Goal: Check status: Check status

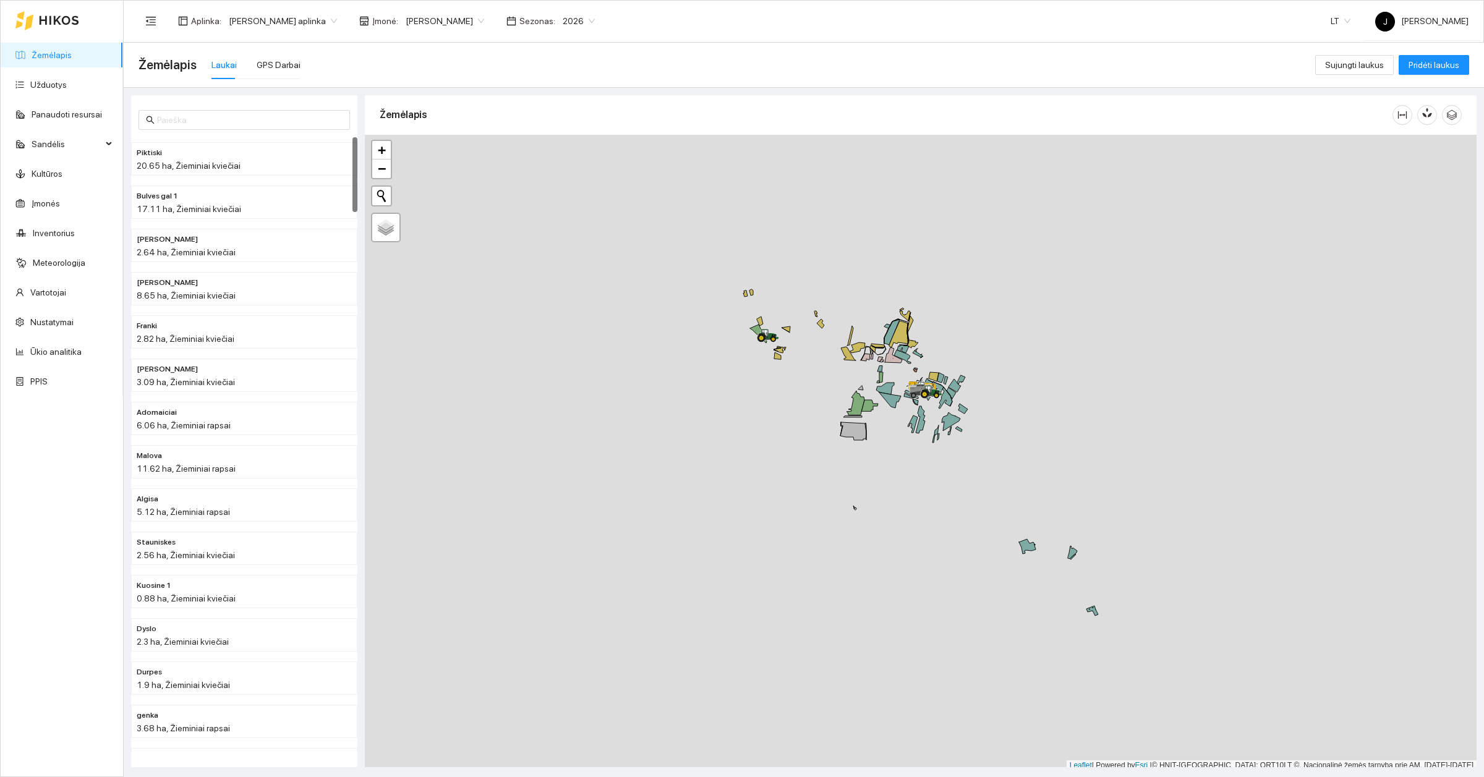
click at [1483, 761] on main "Žemėlapis Laukai GPS Darbai Sujungti laukus Pridėti laukus Piktiski 20.65 ha, Ž…" at bounding box center [804, 410] width 1361 height 735
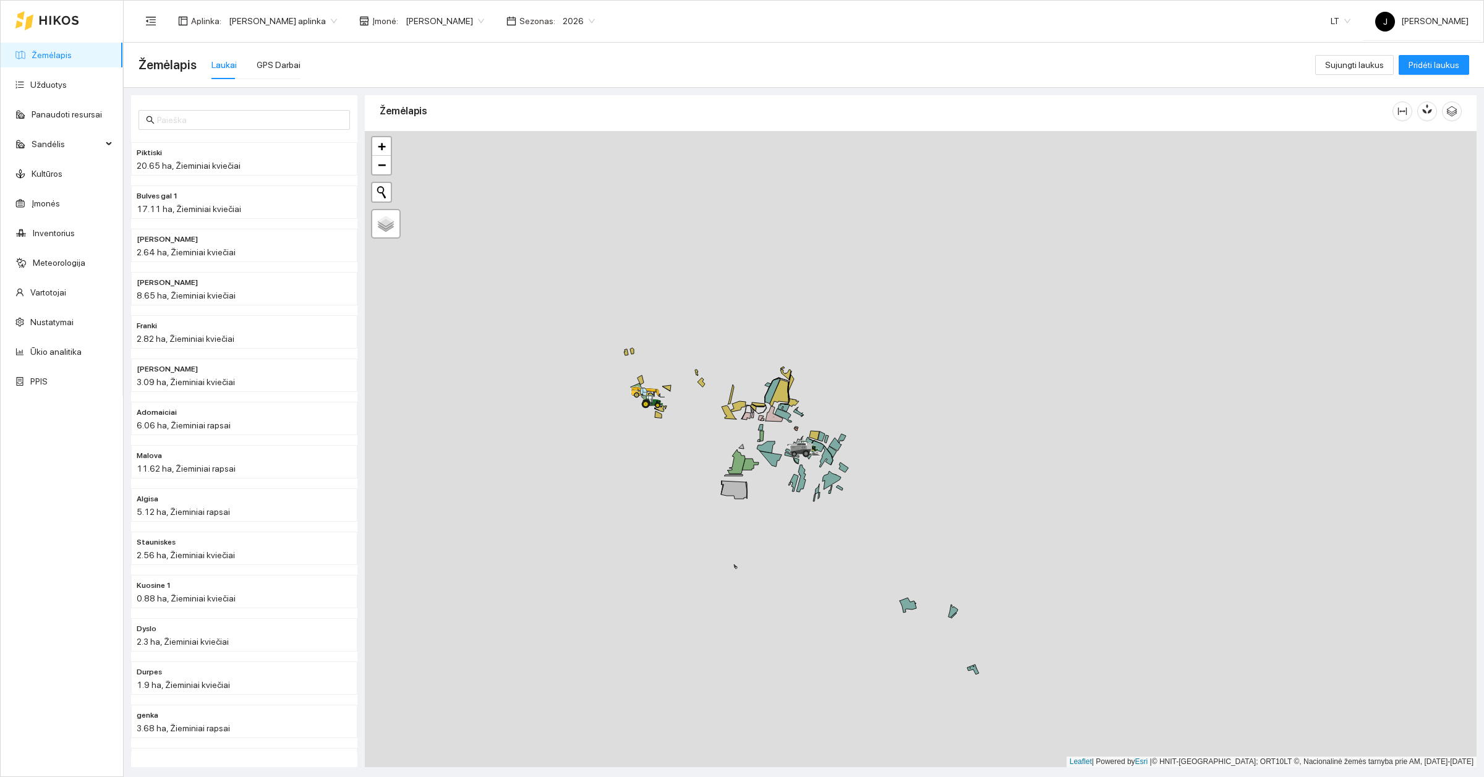
drag, startPoint x: 719, startPoint y: 449, endPoint x: 594, endPoint y: 517, distance: 142.3
click at [594, 517] on div at bounding box center [921, 449] width 1112 height 636
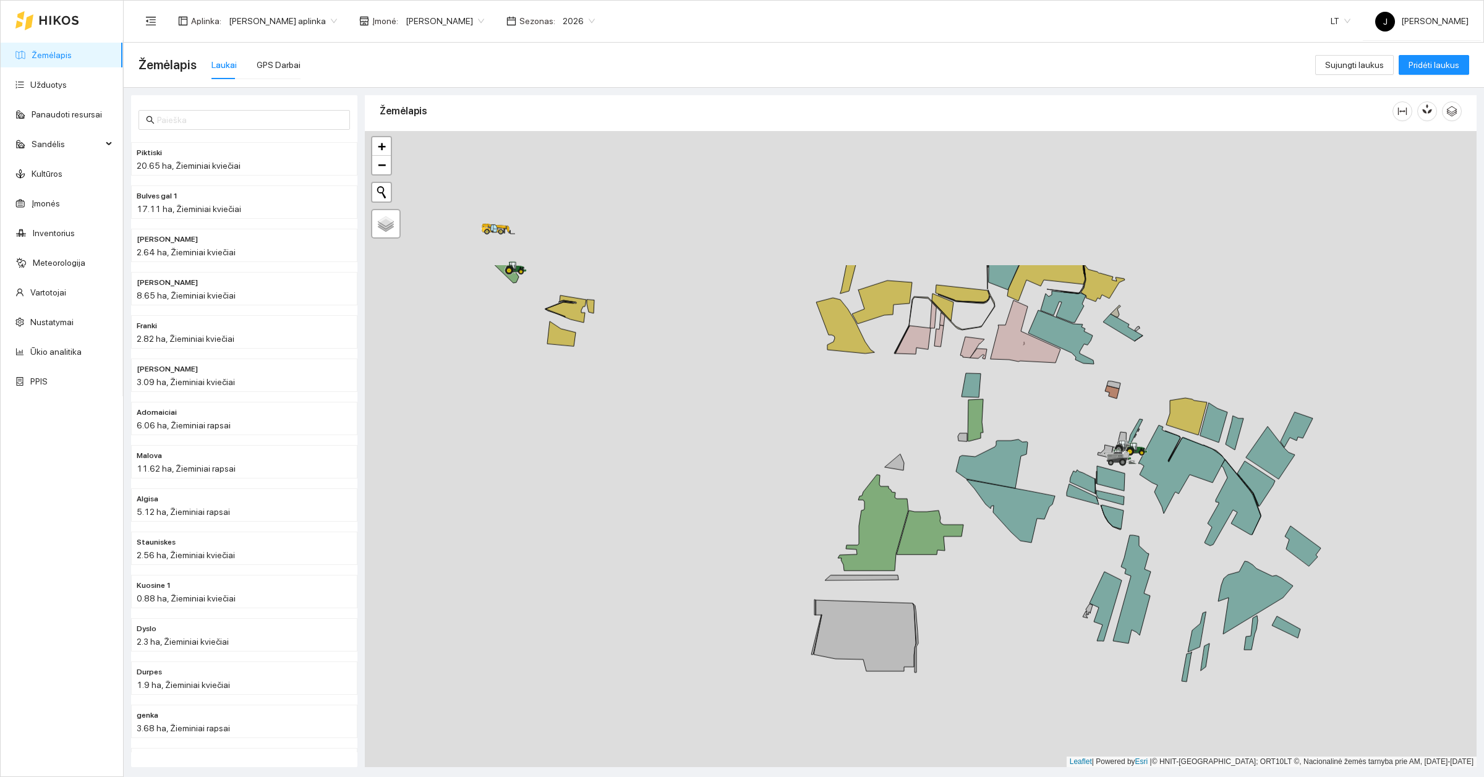
drag, startPoint x: 771, startPoint y: 533, endPoint x: 838, endPoint y: 693, distance: 173.8
click at [837, 693] on div at bounding box center [921, 449] width 1112 height 636
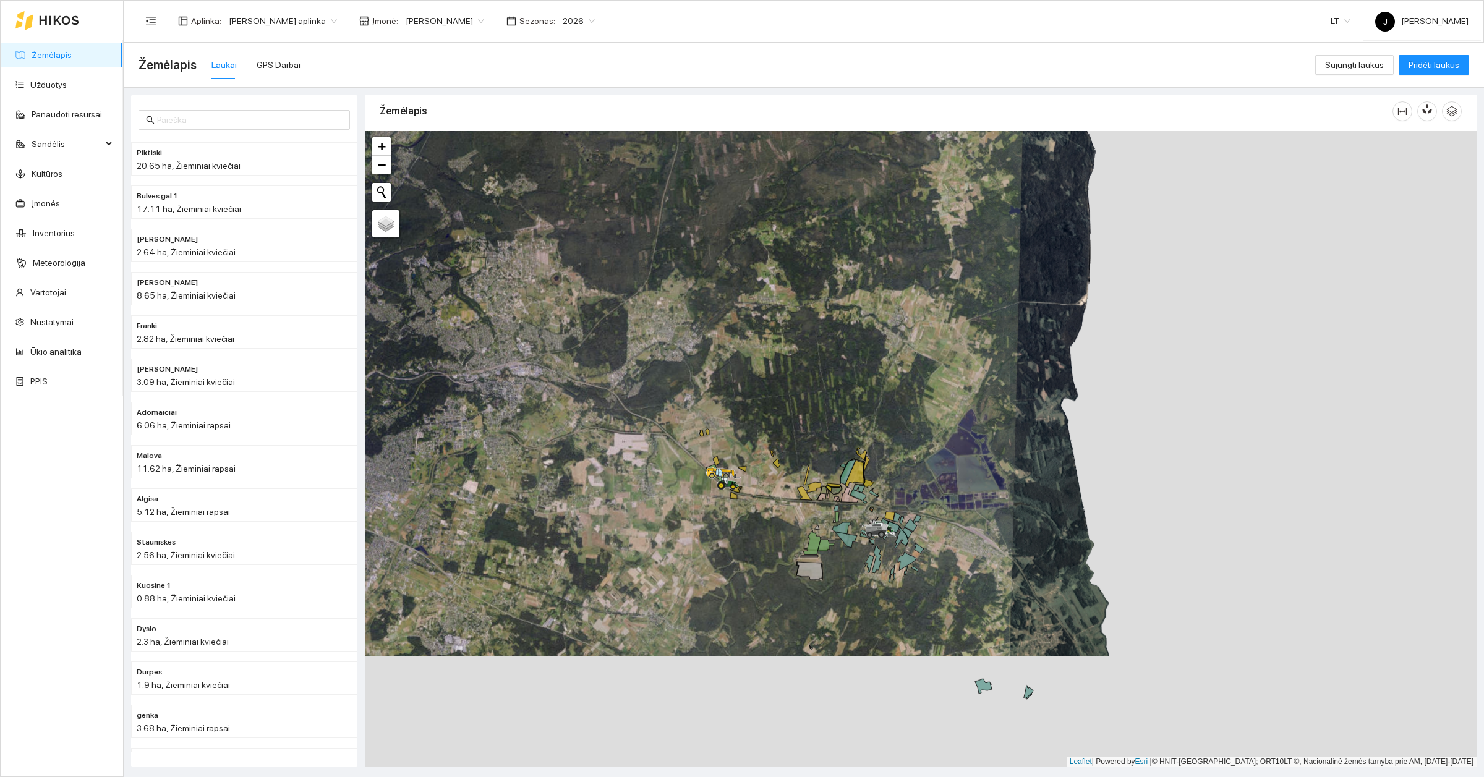
drag, startPoint x: 878, startPoint y: 600, endPoint x: 838, endPoint y: 475, distance: 131.2
click at [838, 484] on div at bounding box center [921, 449] width 1112 height 636
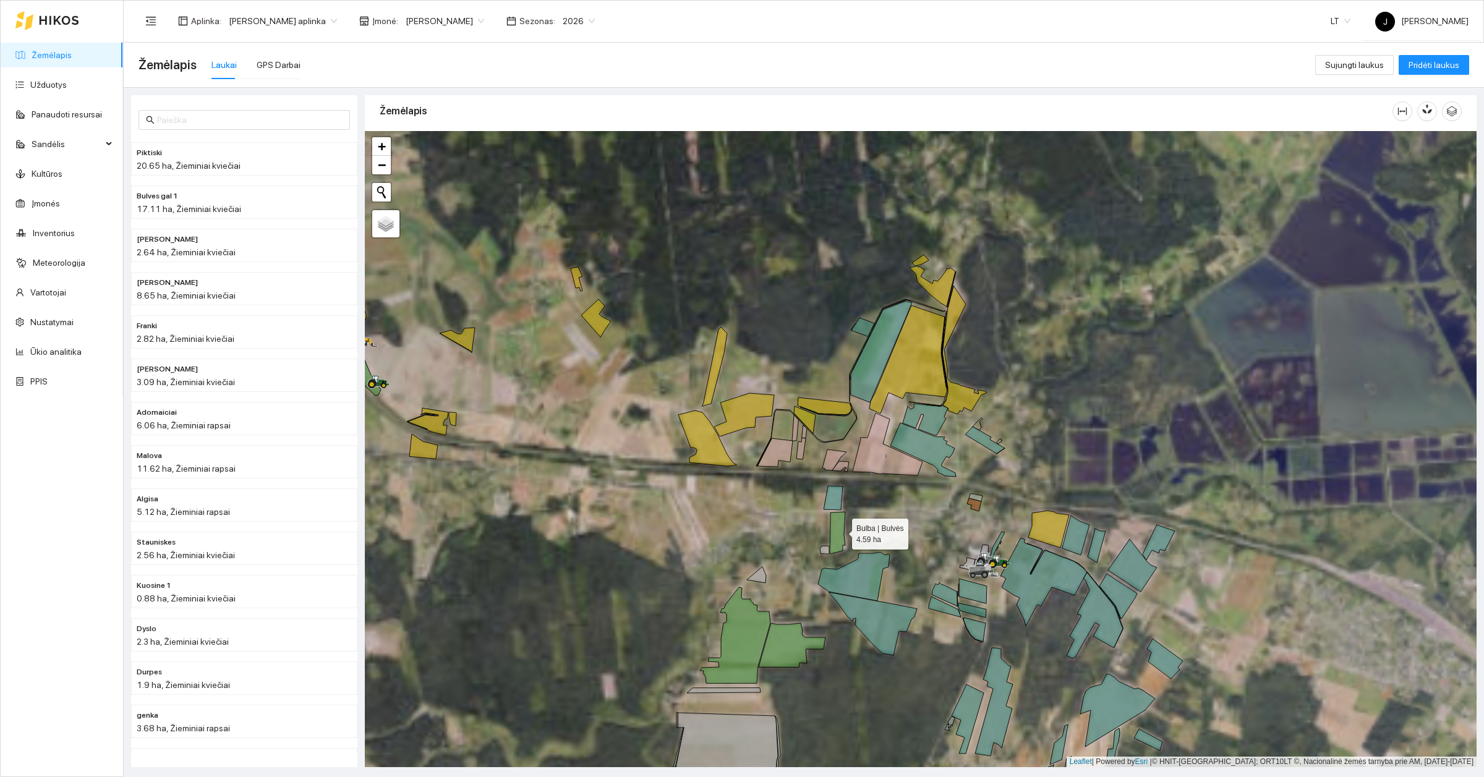
drag, startPoint x: 841, startPoint y: 533, endPoint x: 837, endPoint y: 478, distance: 55.2
click at [837, 512] on icon at bounding box center [837, 533] width 15 height 42
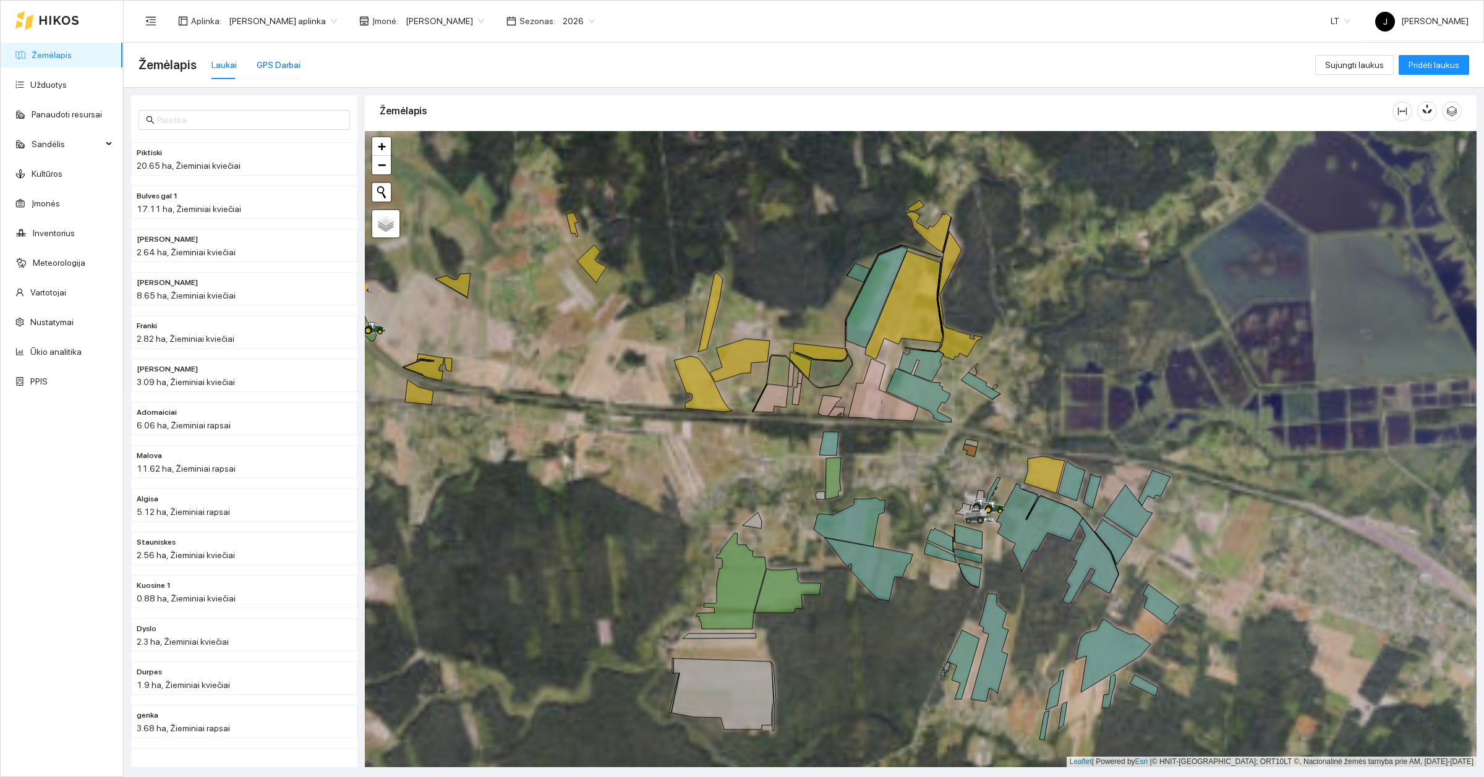
click at [281, 64] on div "GPS Darbai" at bounding box center [279, 65] width 44 height 14
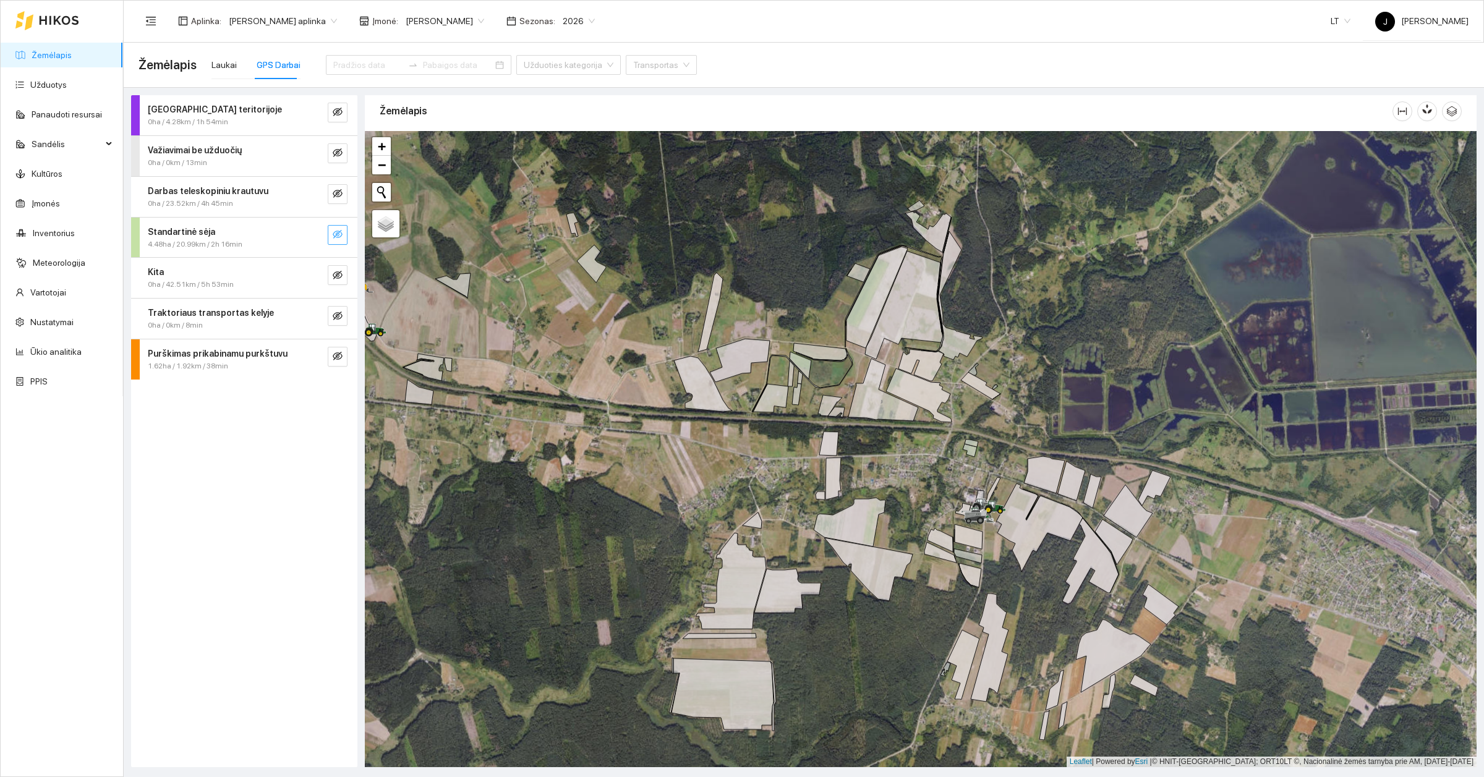
click at [337, 236] on icon "eye-invisible" at bounding box center [338, 234] width 10 height 10
click at [369, 61] on input at bounding box center [368, 65] width 70 height 14
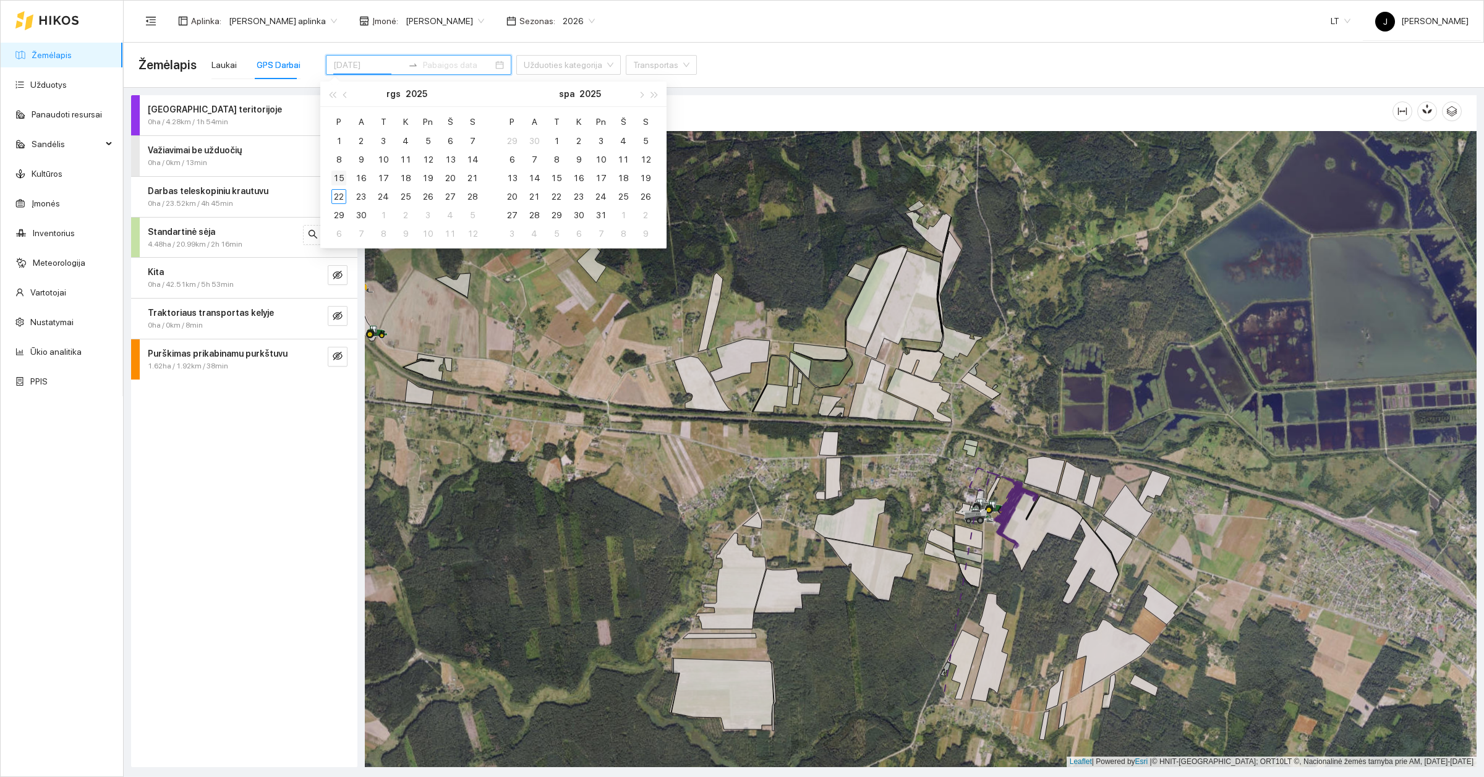
type input "[DATE]"
click at [338, 178] on div "15" at bounding box center [338, 178] width 15 height 15
type input "[DATE]"
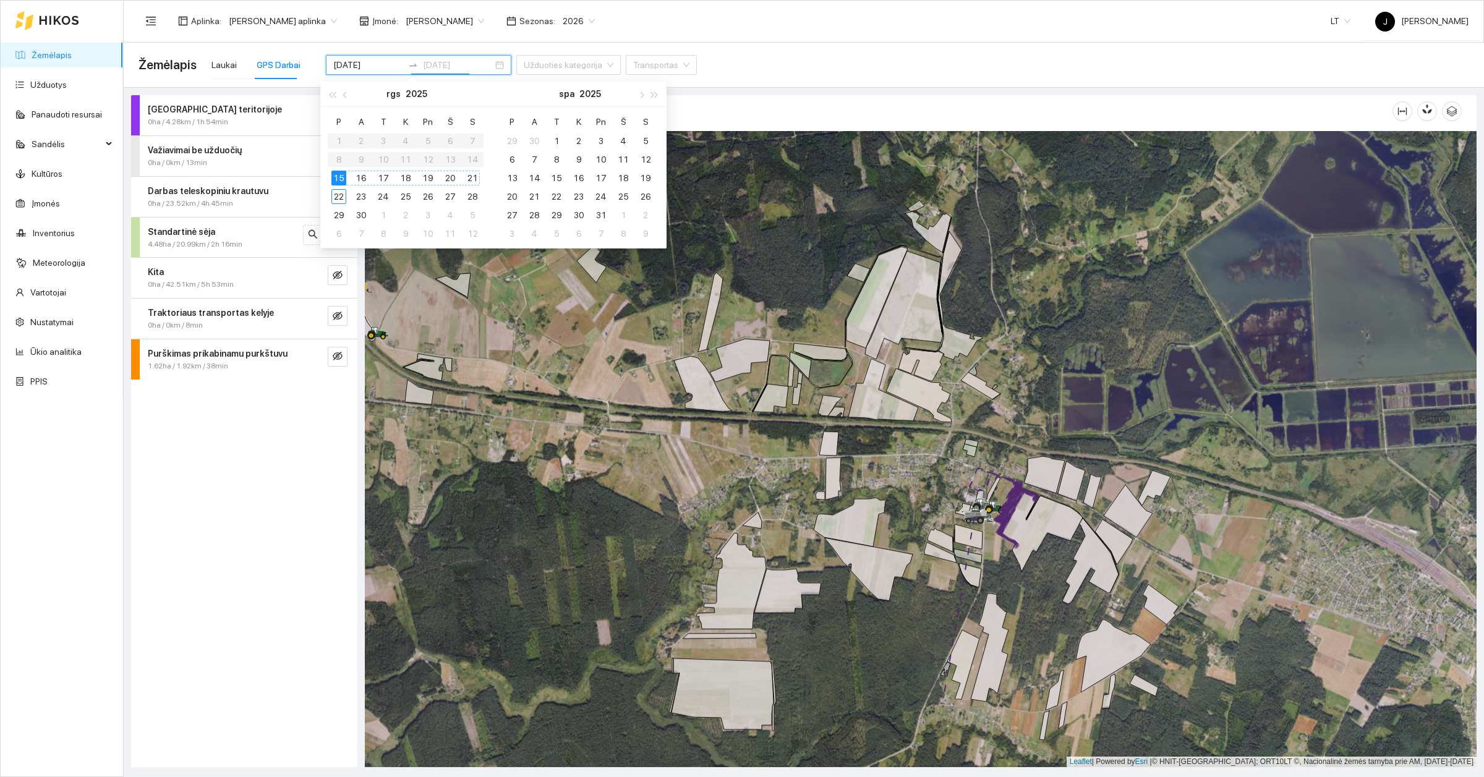
click at [473, 181] on div "21" at bounding box center [472, 178] width 15 height 15
click at [470, 178] on div "21" at bounding box center [472, 178] width 15 height 15
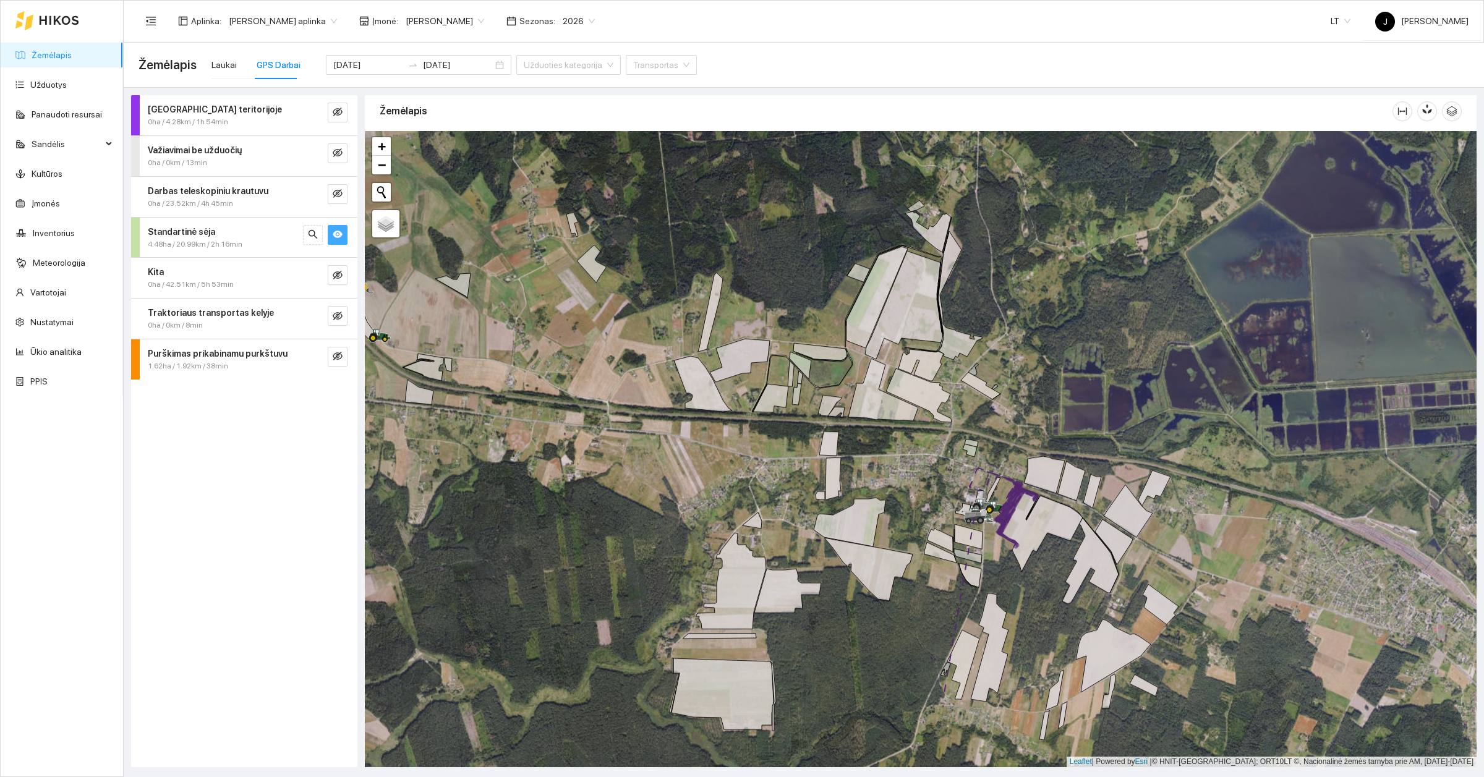
click at [315, 480] on div "Darbas teritorijoje 0ha / 4.28km / 1h 54min Važiavimai be užduočių 0ha / 0km / …" at bounding box center [244, 431] width 226 height 672
click at [339, 241] on span "eye" at bounding box center [338, 235] width 10 height 12
click at [456, 69] on input "[DATE]" at bounding box center [458, 65] width 70 height 14
click at [267, 433] on div "Darbas teritorijoje 0ha / 4.28km / 1h 54min Važiavimai be užduočių 0ha / 0km / …" at bounding box center [244, 431] width 226 height 672
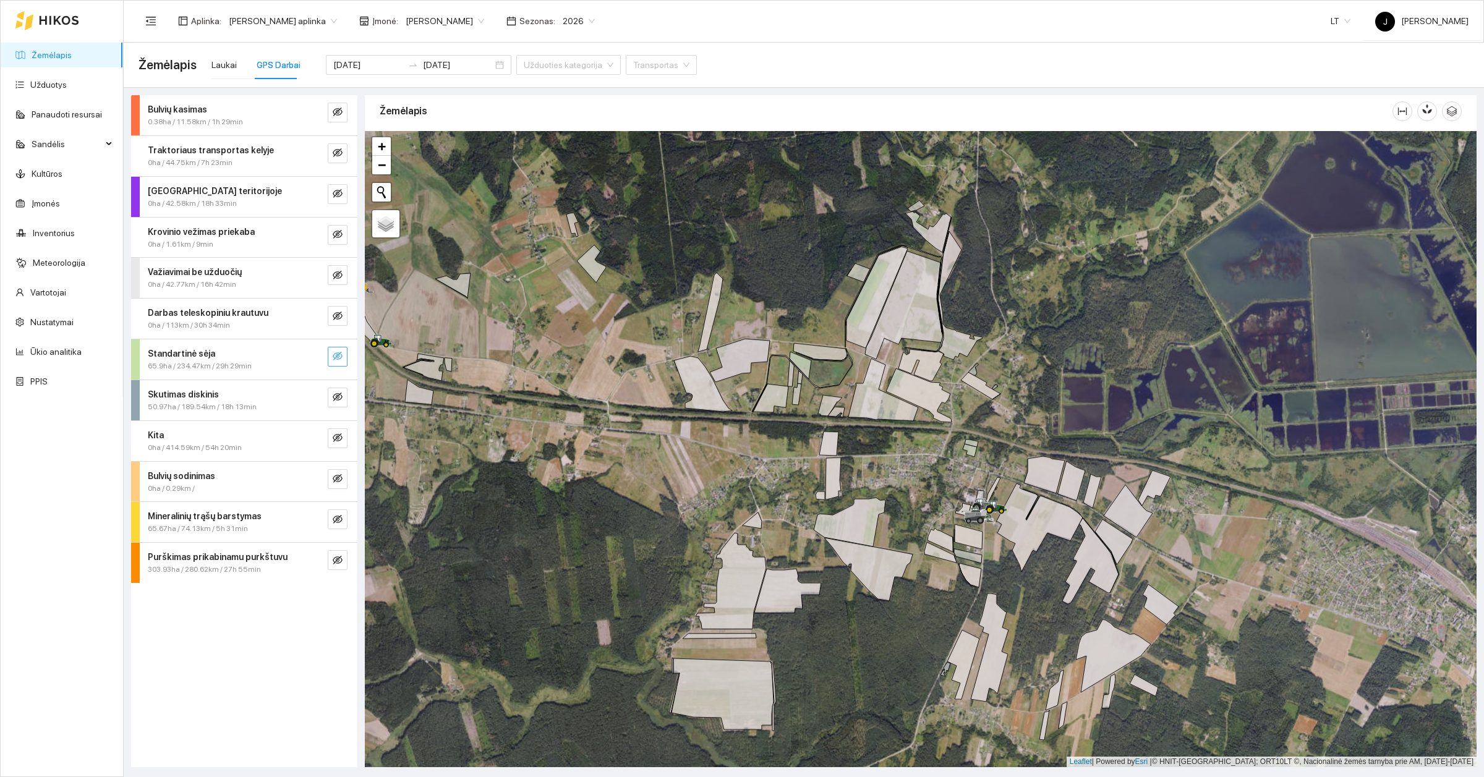
click at [336, 365] on button "button" at bounding box center [338, 357] width 20 height 20
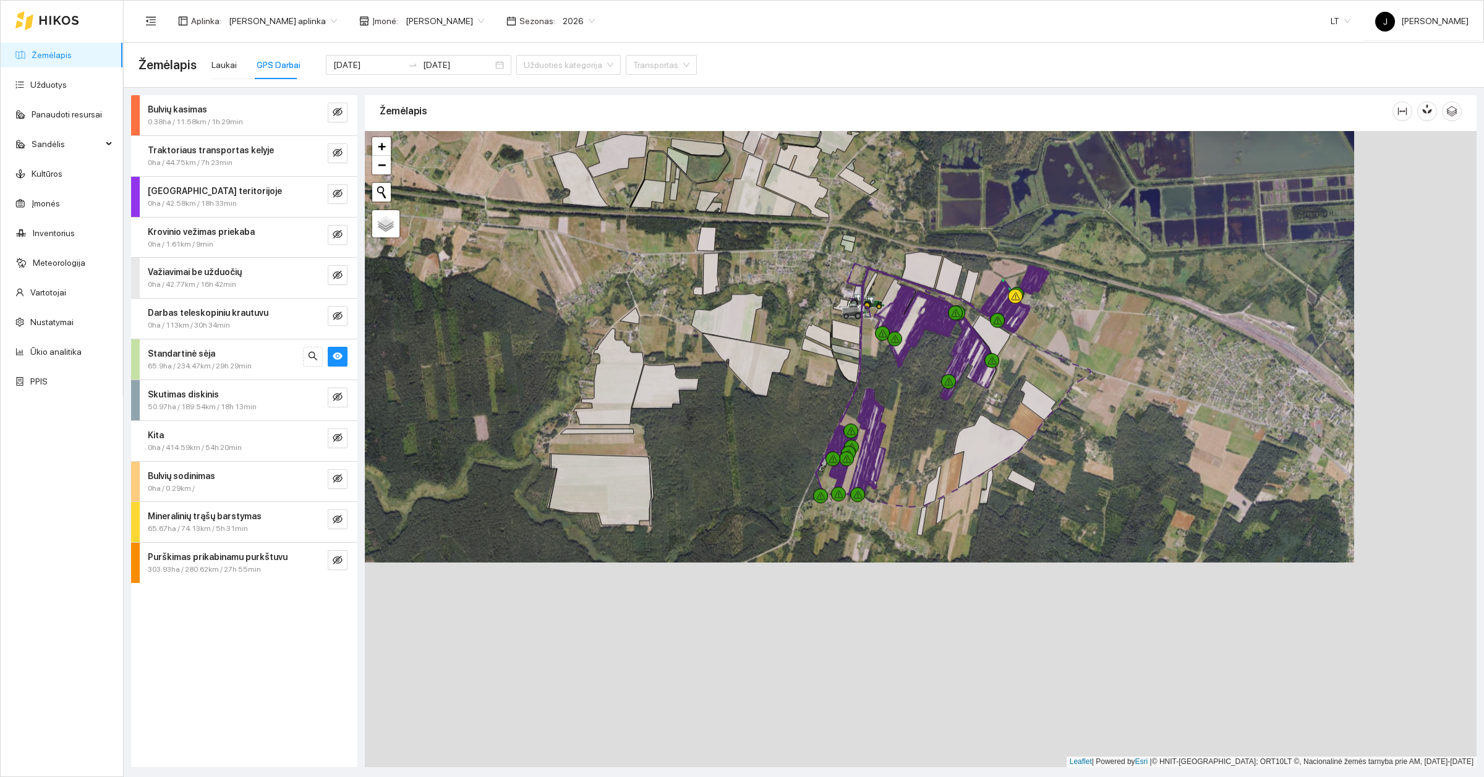
drag, startPoint x: 600, startPoint y: 502, endPoint x: 387, endPoint y: 311, distance: 286.4
click at [477, 286] on div at bounding box center [921, 449] width 1112 height 636
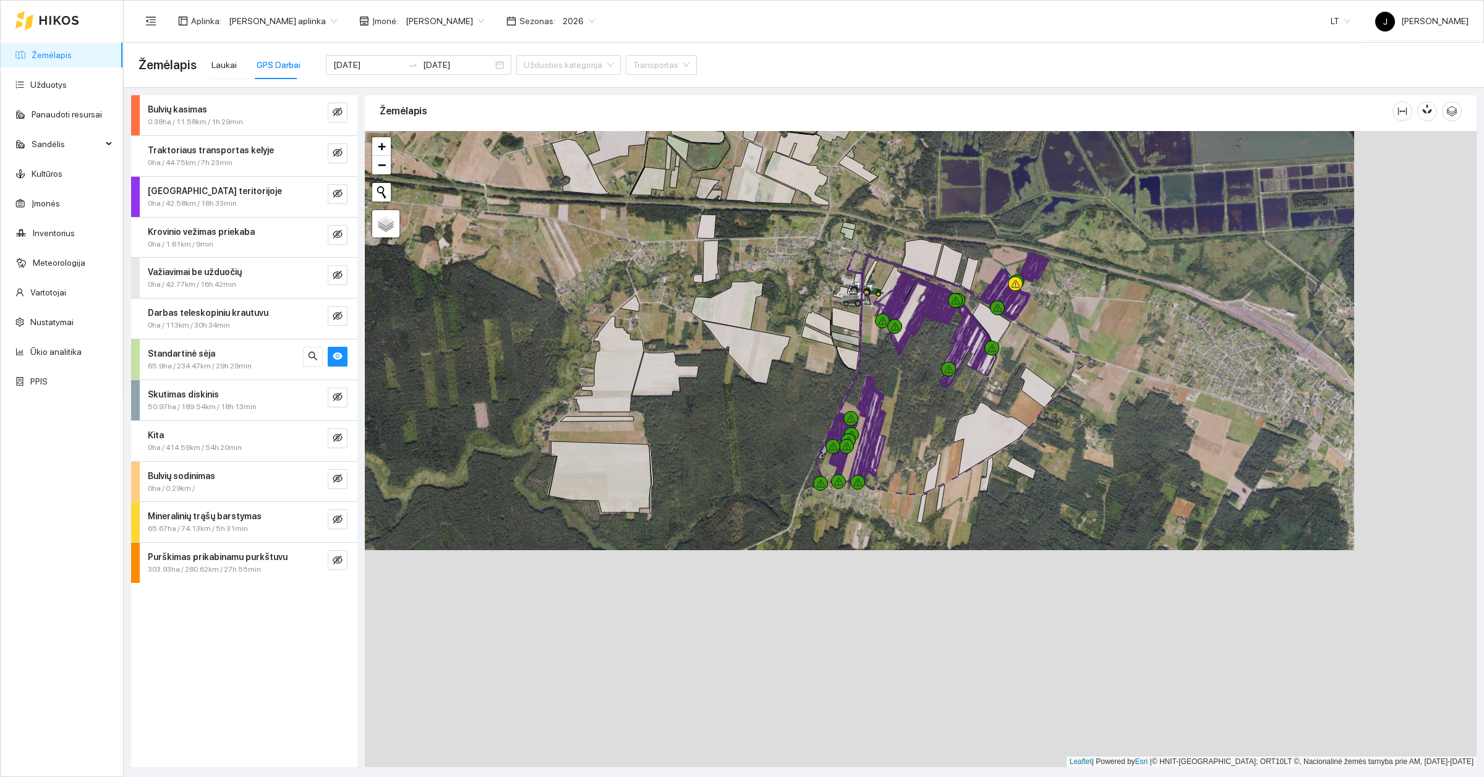
click at [184, 356] on strong "Standartinė sėja" at bounding box center [181, 354] width 67 height 10
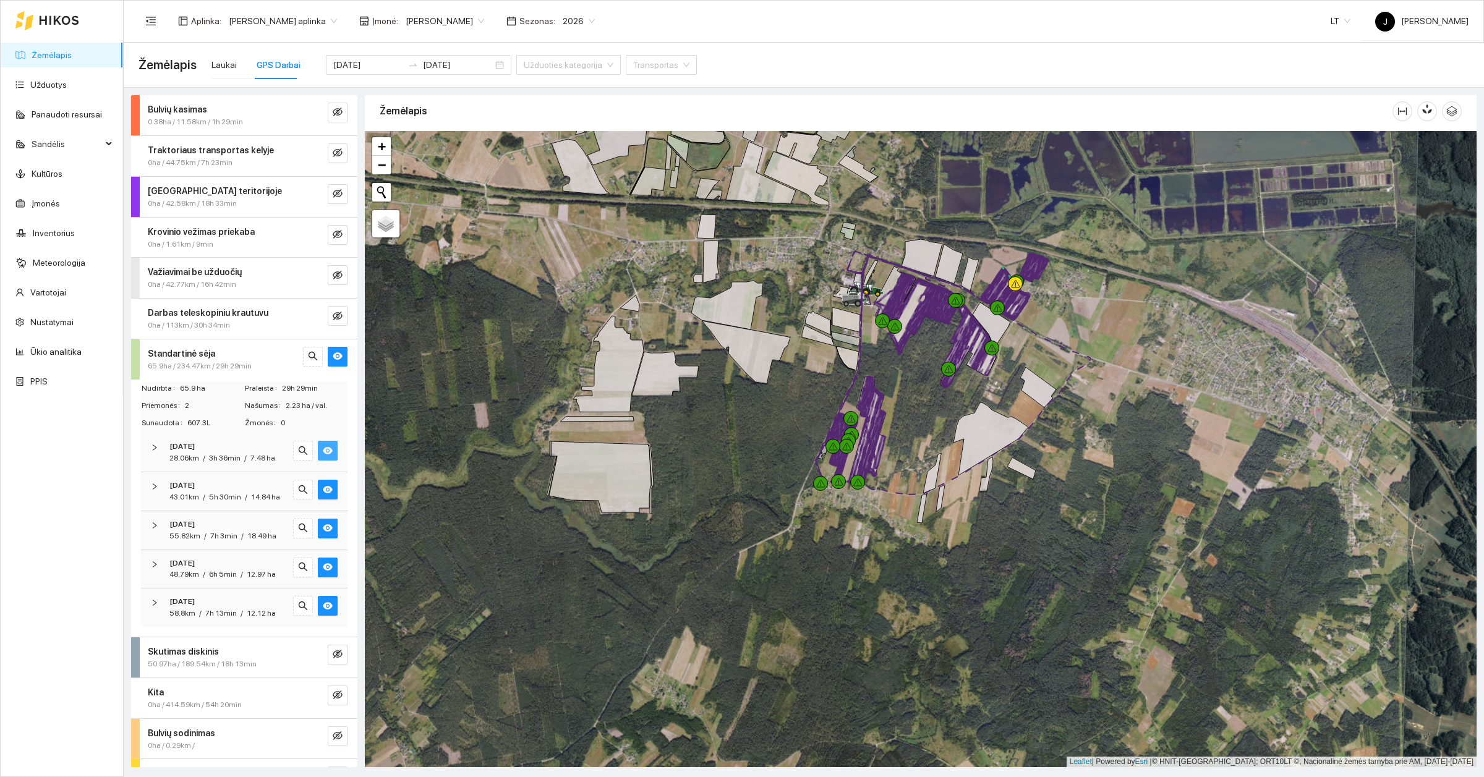
click at [323, 446] on icon "eye" at bounding box center [328, 451] width 10 height 10
click at [323, 447] on icon "eye-invisible" at bounding box center [328, 451] width 10 height 10
click at [323, 492] on button "button" at bounding box center [328, 490] width 20 height 20
click at [323, 533] on icon "eye" at bounding box center [328, 528] width 10 height 10
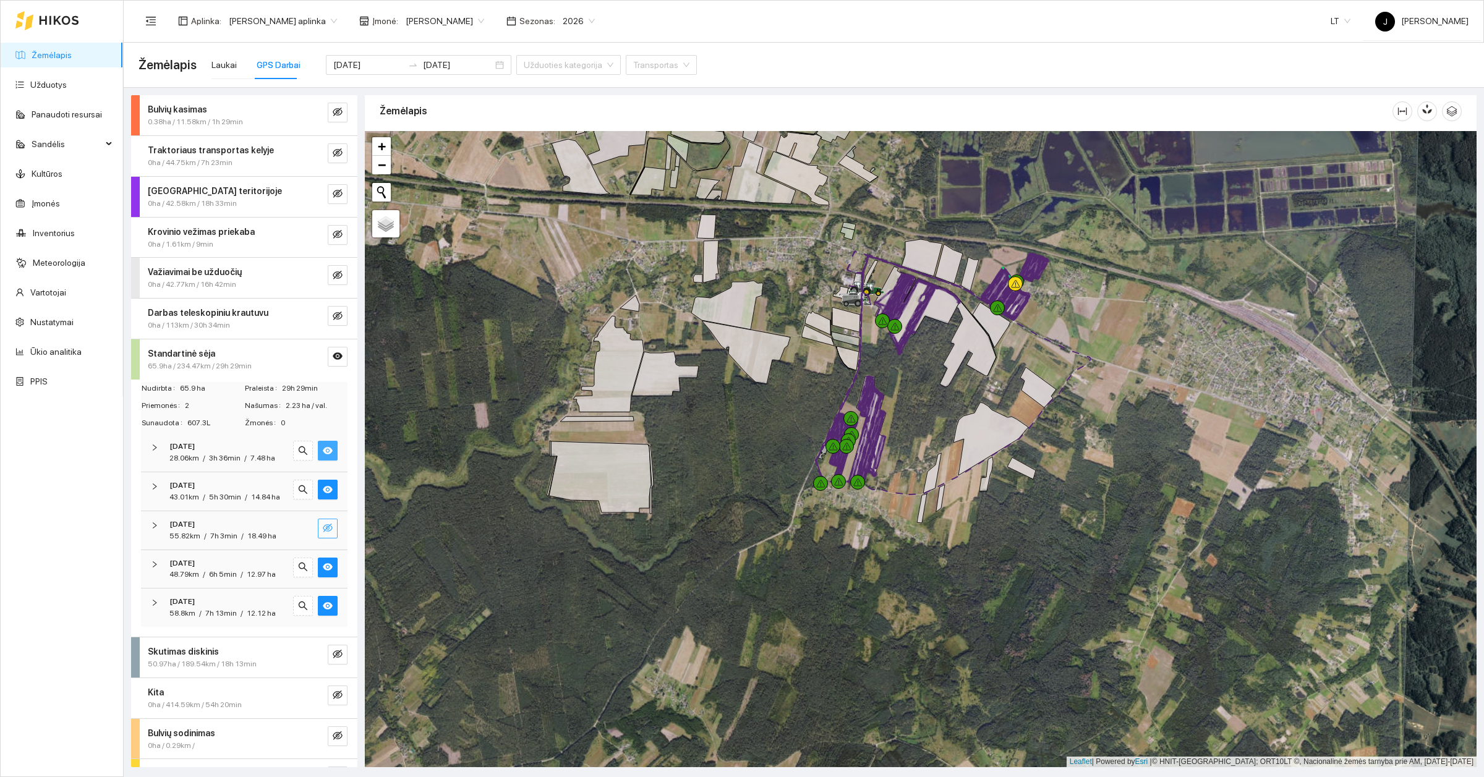
click at [323, 533] on icon "eye-invisible" at bounding box center [328, 528] width 10 height 10
click at [323, 571] on icon "eye" at bounding box center [328, 566] width 10 height 7
click at [323, 571] on icon "eye-invisible" at bounding box center [328, 567] width 10 height 9
click at [319, 616] on button "button" at bounding box center [328, 606] width 20 height 20
click at [323, 611] on icon "eye-invisible" at bounding box center [328, 606] width 10 height 10
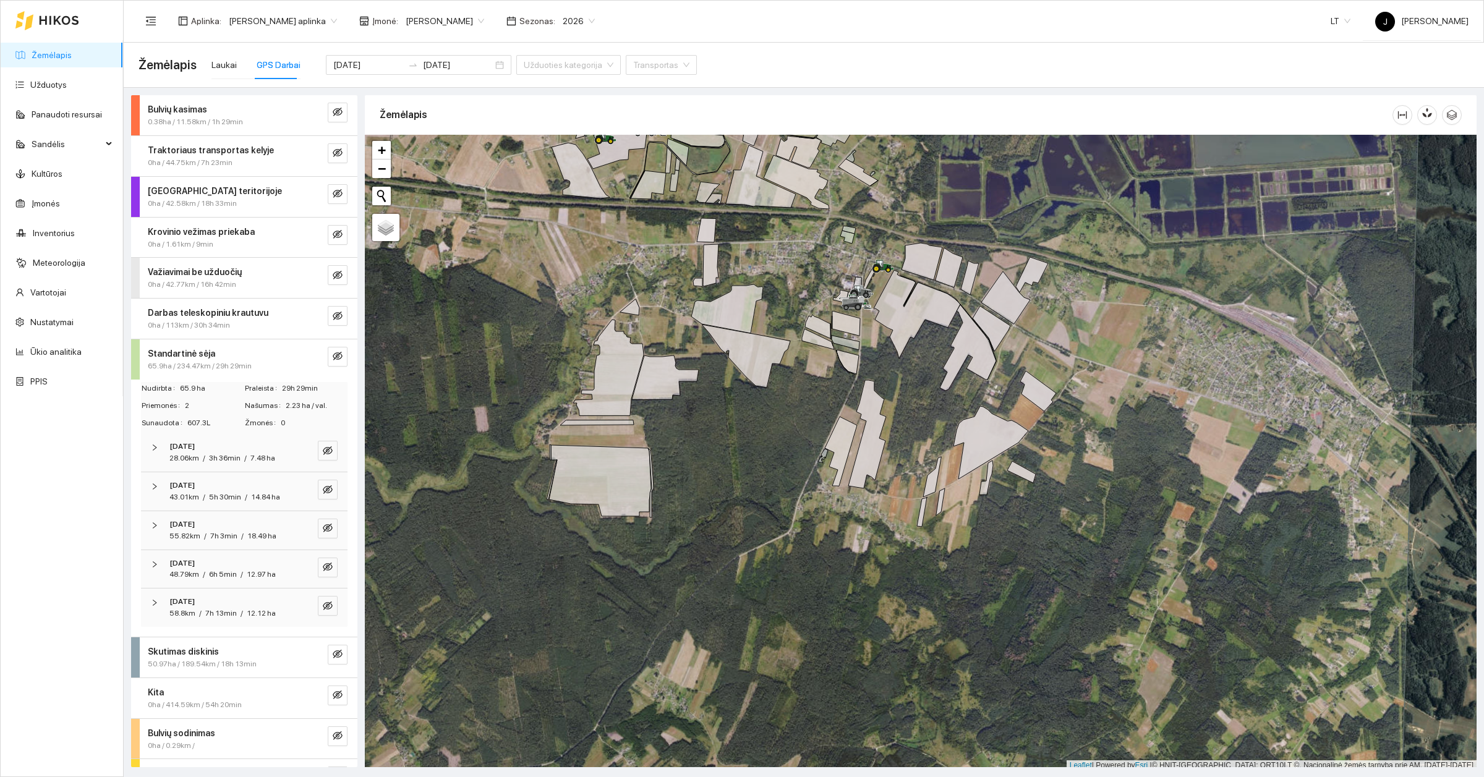
scroll to position [4, 0]
